Goal: Task Accomplishment & Management: Complete application form

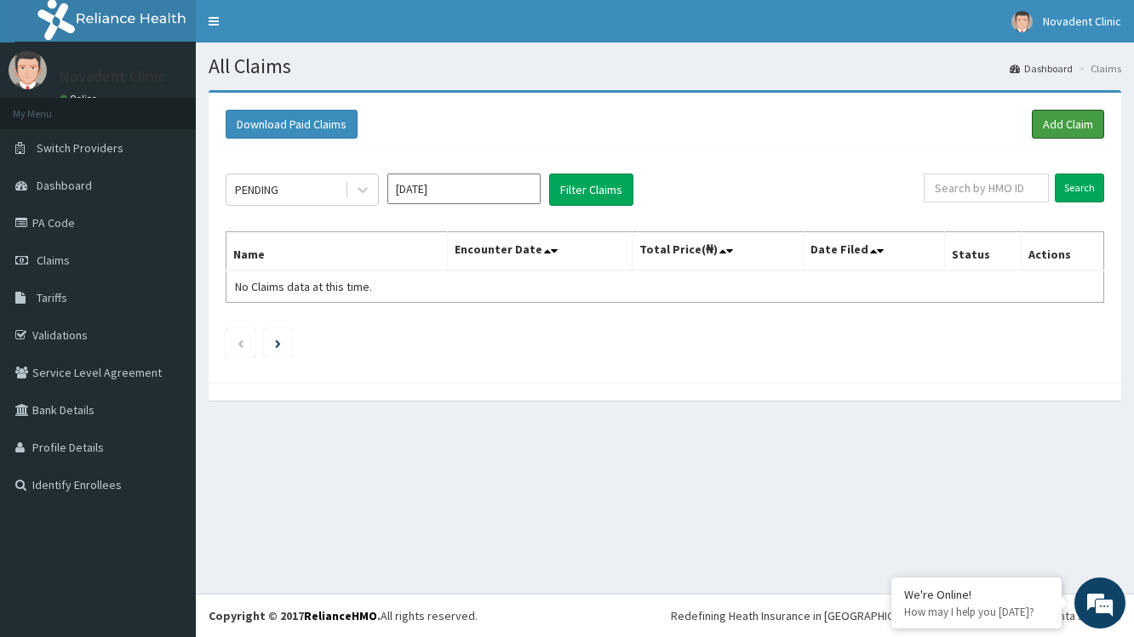
click at [1069, 134] on link "Add Claim" at bounding box center [1067, 124] width 72 height 29
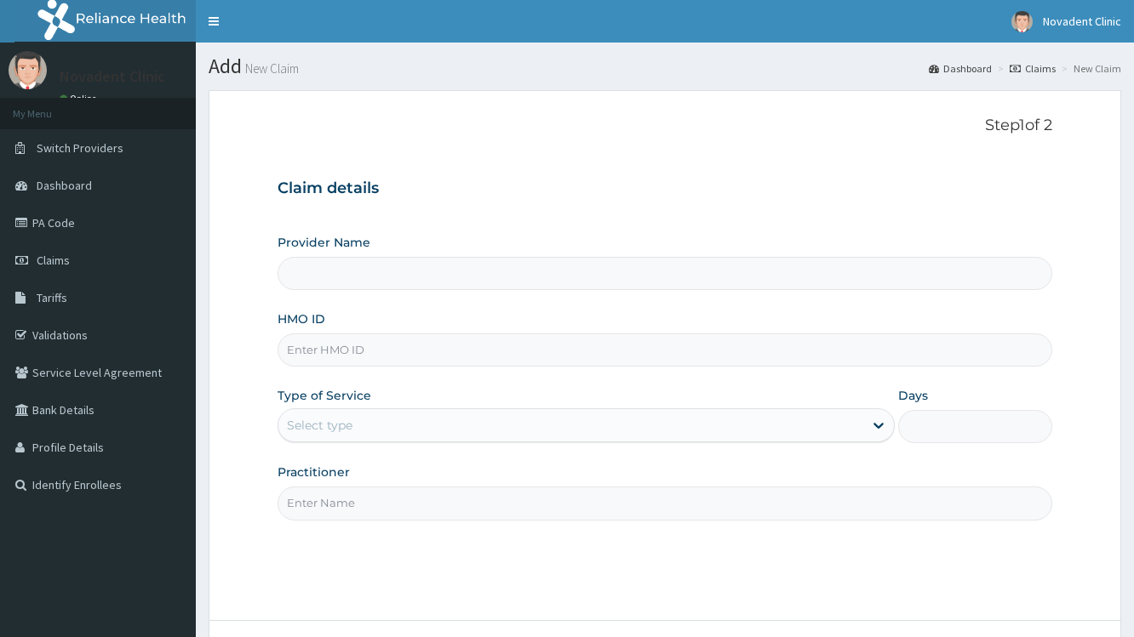
click at [1009, 280] on input "Provider Name" at bounding box center [664, 273] width 774 height 33
type input "Novadent Clinic"
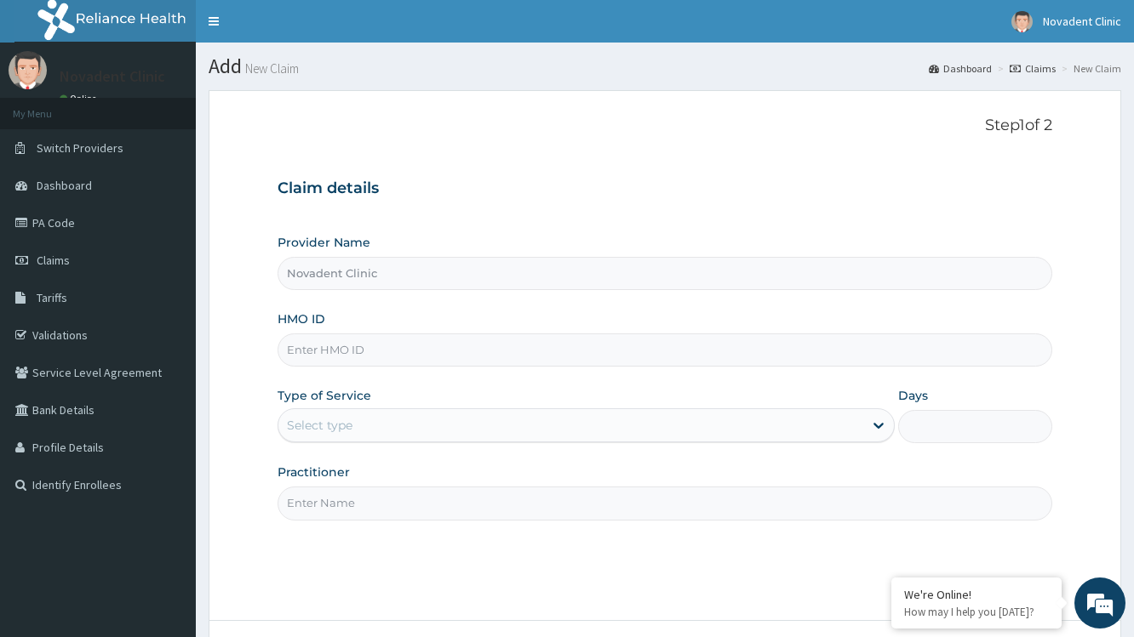
click at [968, 351] on input "HMO ID" at bounding box center [664, 350] width 774 height 33
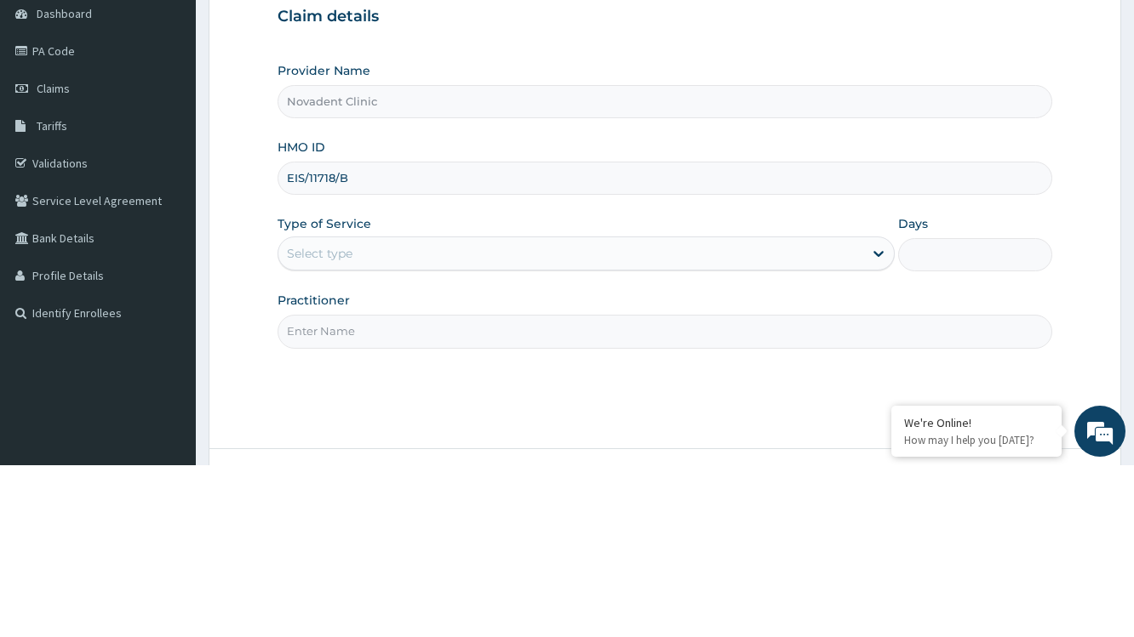
type input "EIS/11718/B"
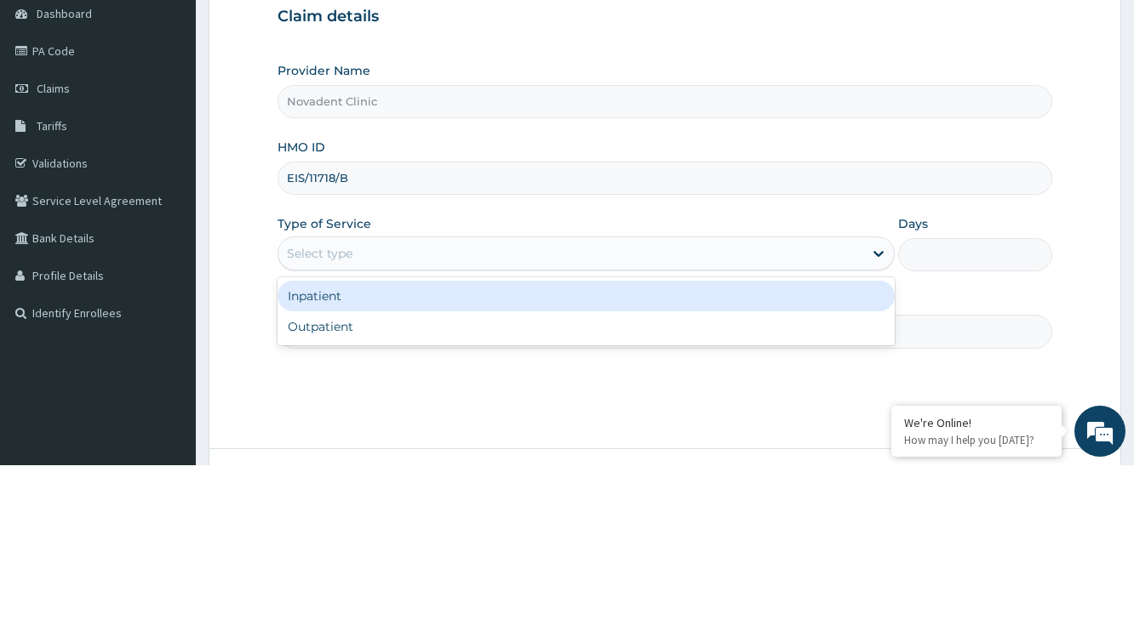
click at [634, 513] on div "Outpatient" at bounding box center [585, 498] width 616 height 31
type input "1"
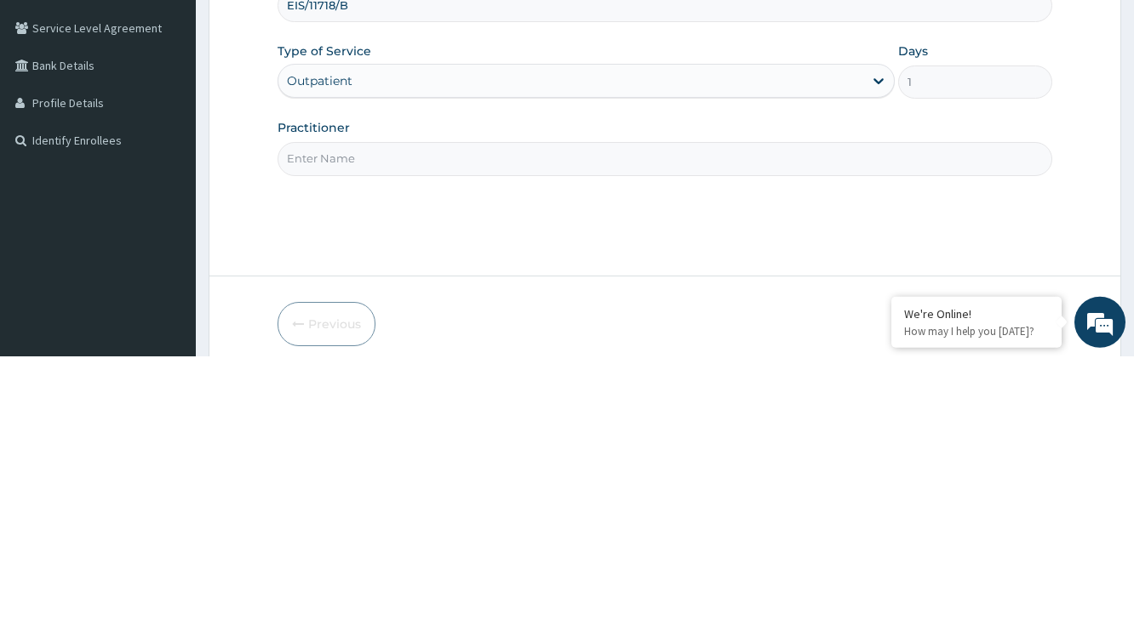
scroll to position [68, 0]
click at [601, 449] on input "Practitioner" at bounding box center [664, 435] width 774 height 33
type input "AROH"
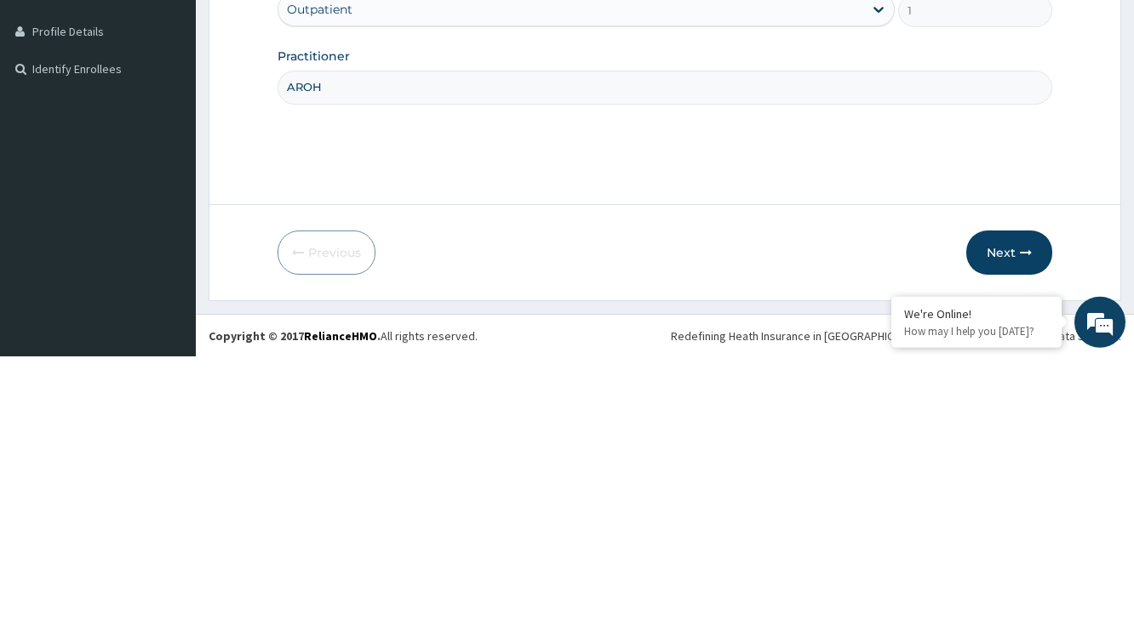
click at [1004, 536] on button "Next" at bounding box center [1009, 533] width 86 height 44
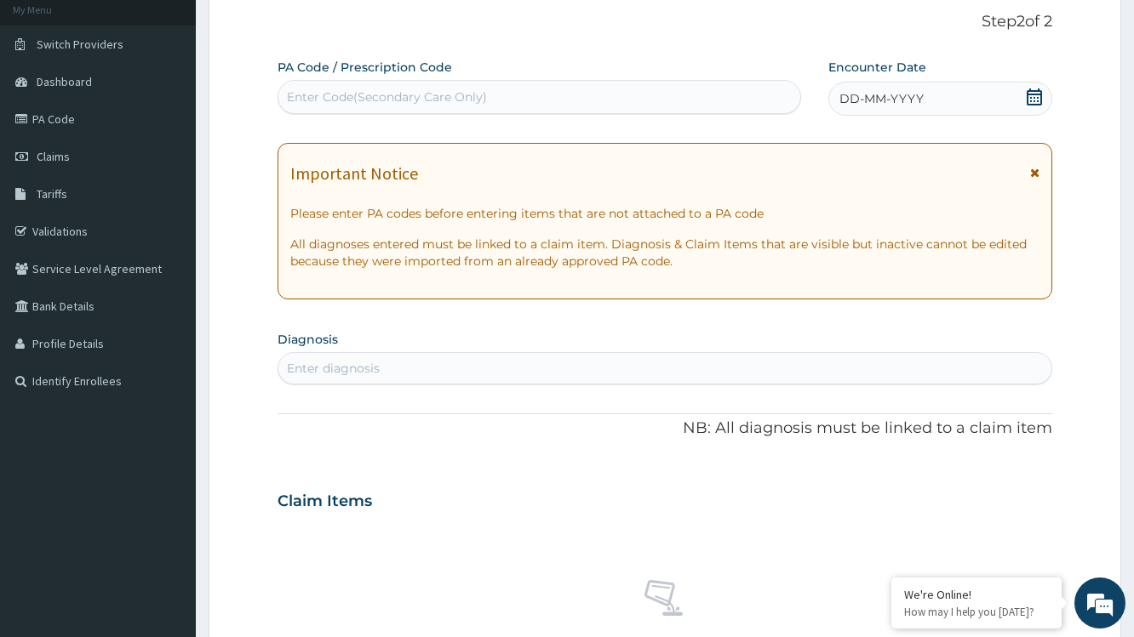
scroll to position [0, 0]
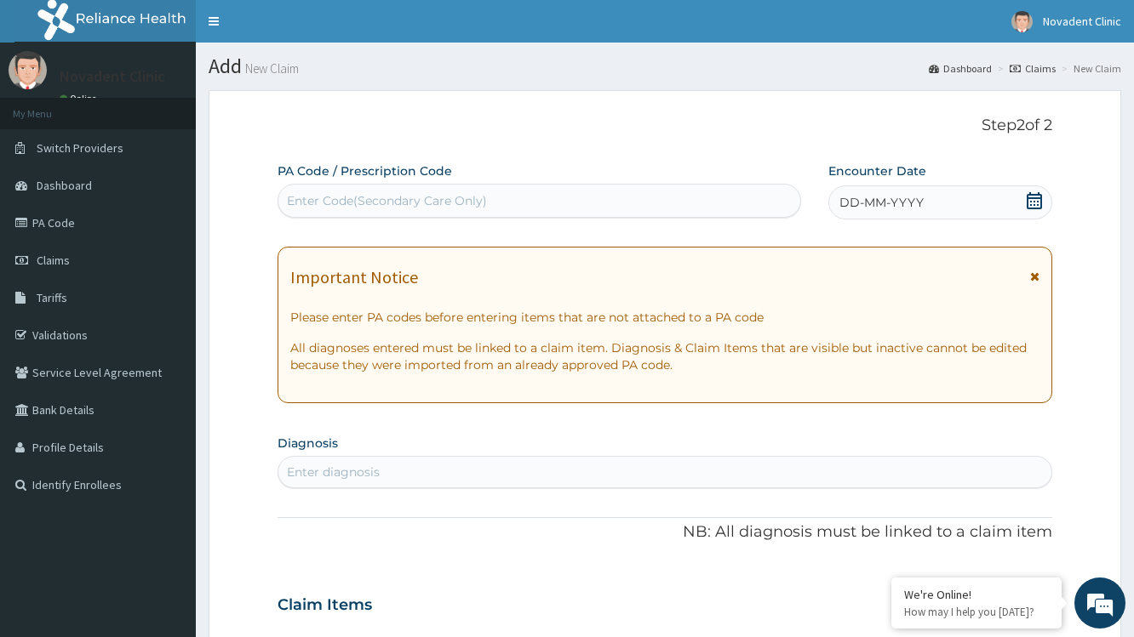
paste input "PA/56E23C"
type input "PA/56E23C"
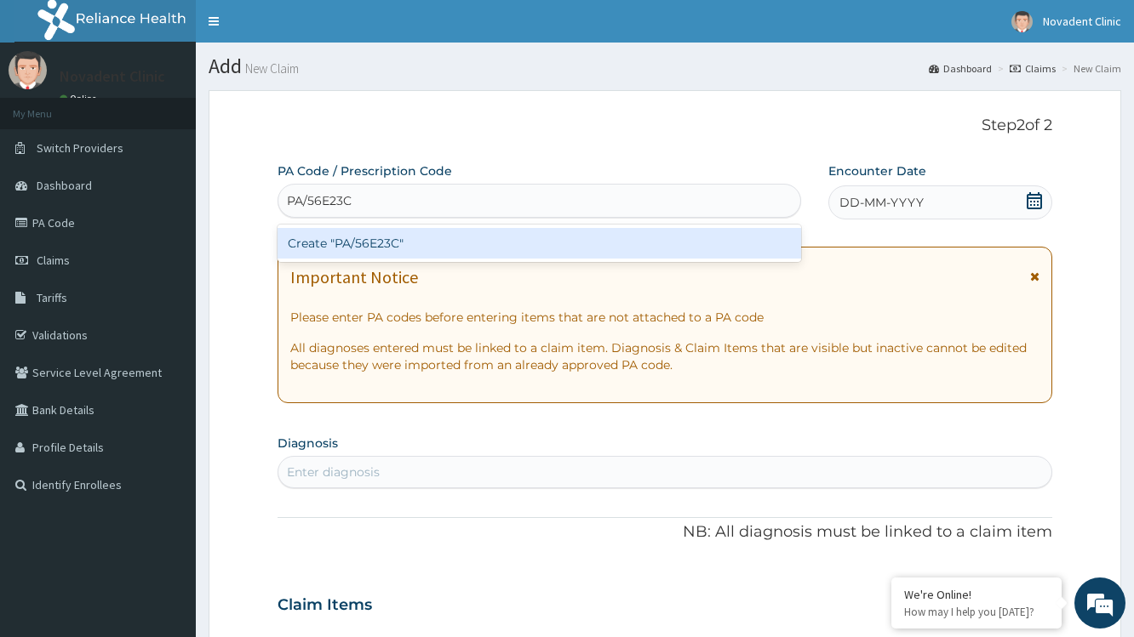
click at [339, 240] on div "Create "PA/56E23C"" at bounding box center [538, 243] width 523 height 31
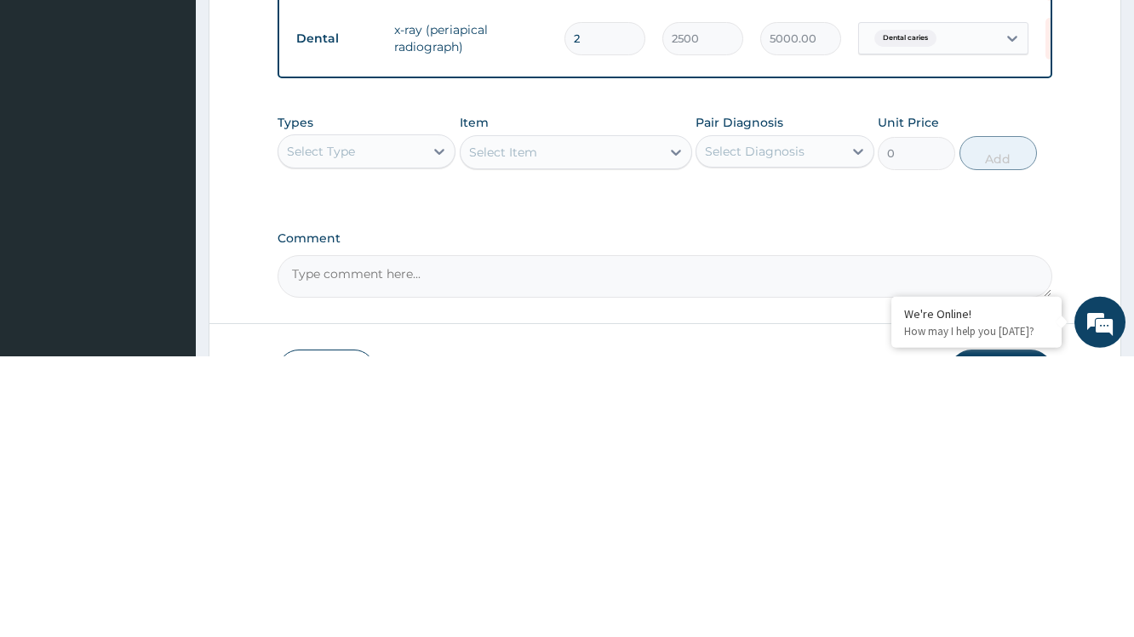
scroll to position [534, 0]
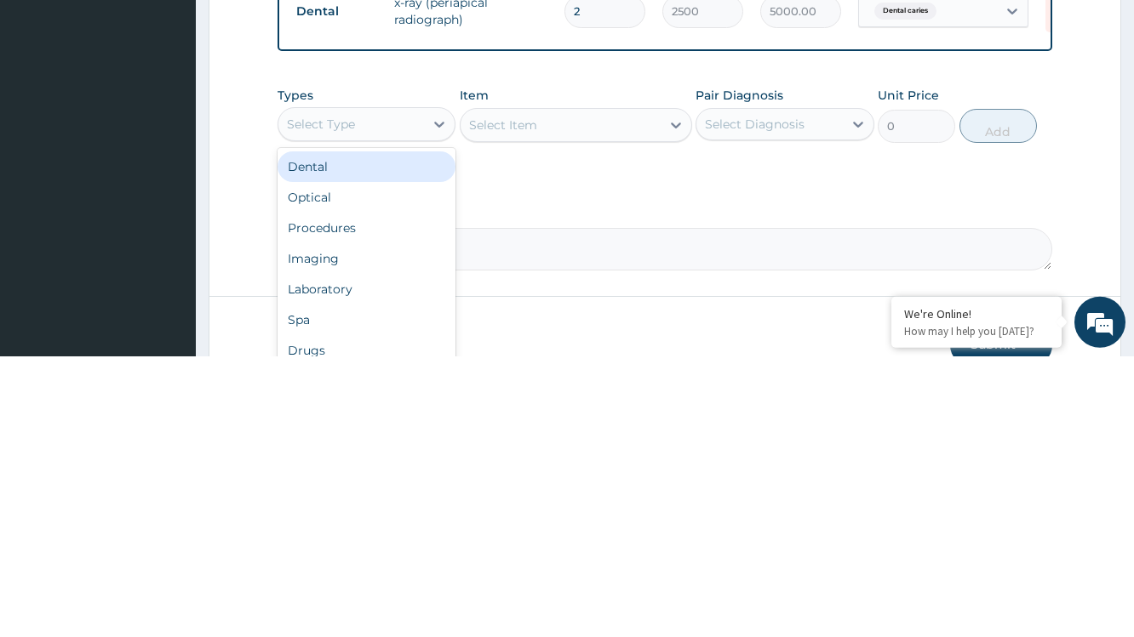
click at [365, 449] on div "Dental" at bounding box center [366, 447] width 178 height 31
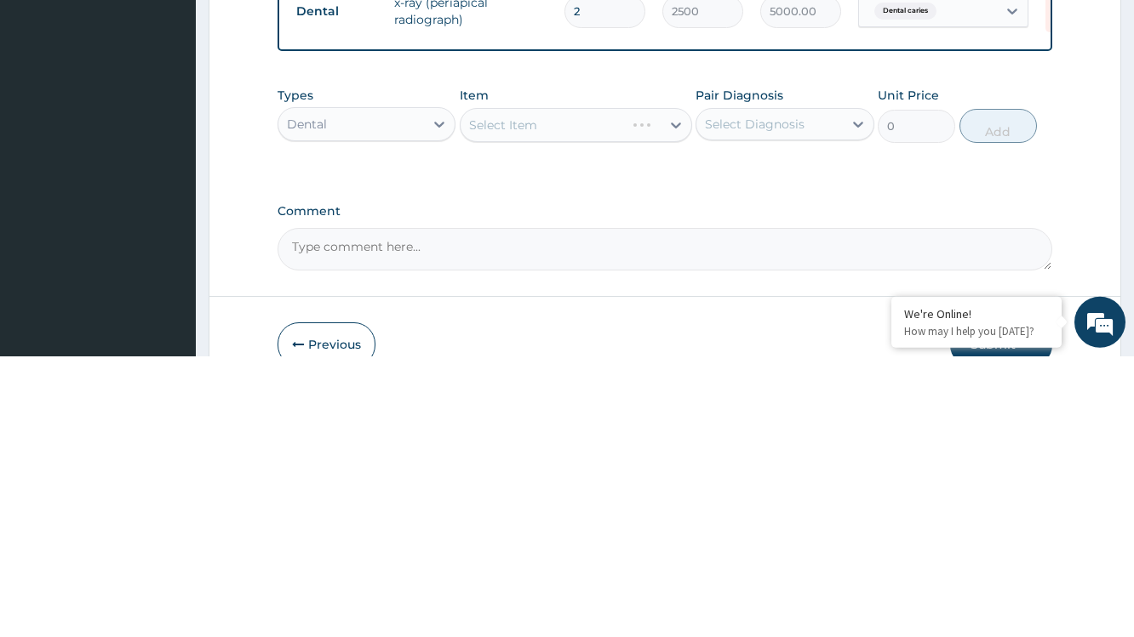
click at [541, 405] on div "Select Item" at bounding box center [576, 406] width 232 height 34
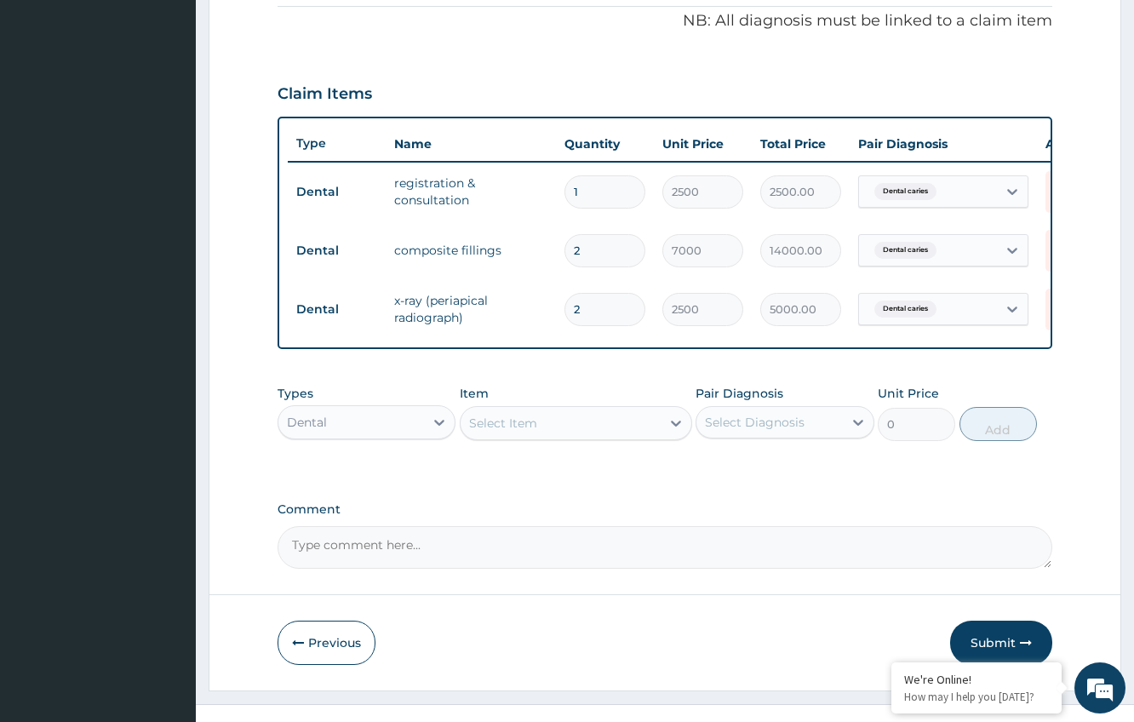
scroll to position [540, 0]
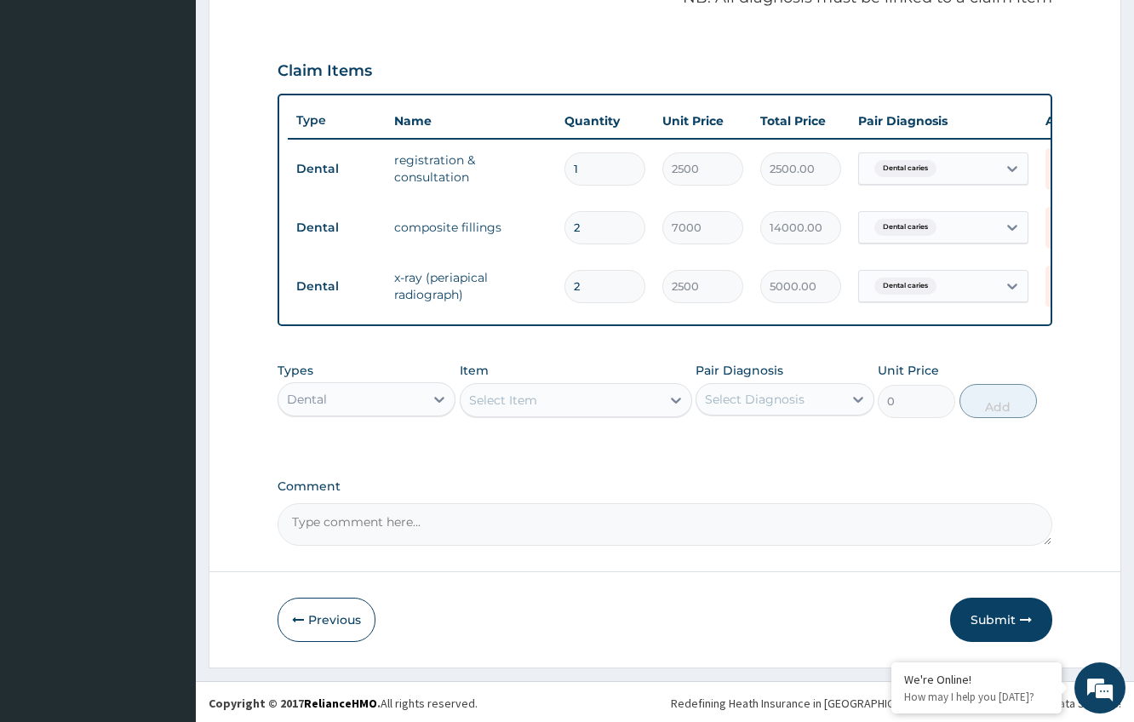
click at [1005, 632] on button "Submit" at bounding box center [1001, 619] width 102 height 44
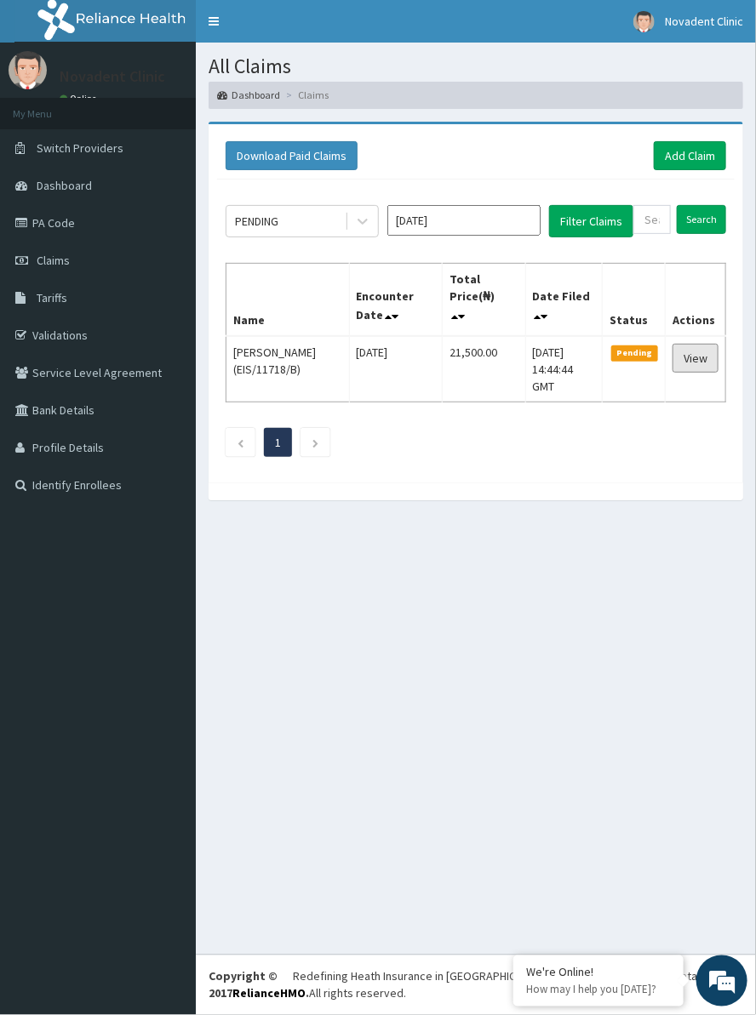
click at [709, 345] on link "View" at bounding box center [695, 358] width 46 height 29
